Goal: Navigation & Orientation: Find specific page/section

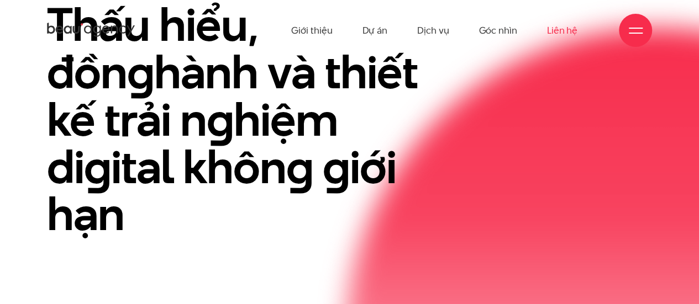
click at [552, 28] on link "Liên hệ" at bounding box center [562, 30] width 30 height 61
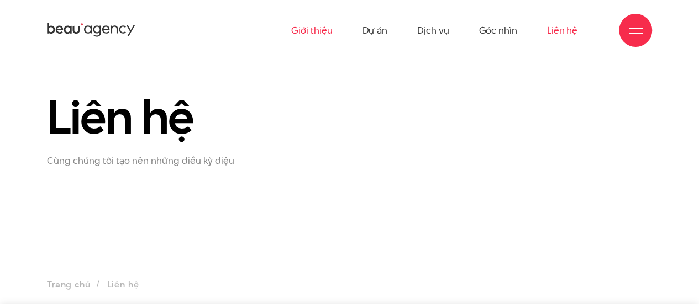
click at [311, 23] on link "Giới thiệu" at bounding box center [311, 30] width 41 height 61
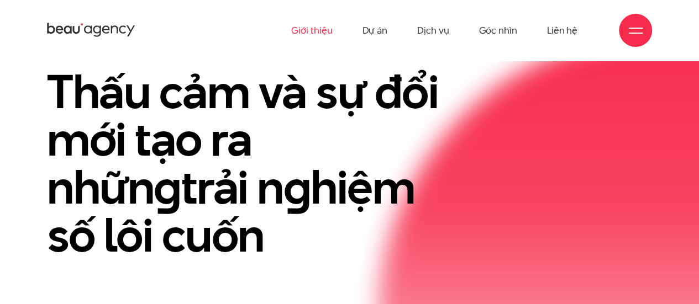
click at [434, 179] on h1 "Thấu cảm và sự đổi mới tạo ra nhữn g trải n g hiệm số lôi cuốn" at bounding box center [246, 164] width 398 height 192
